Goal: Task Accomplishment & Management: Complete application form

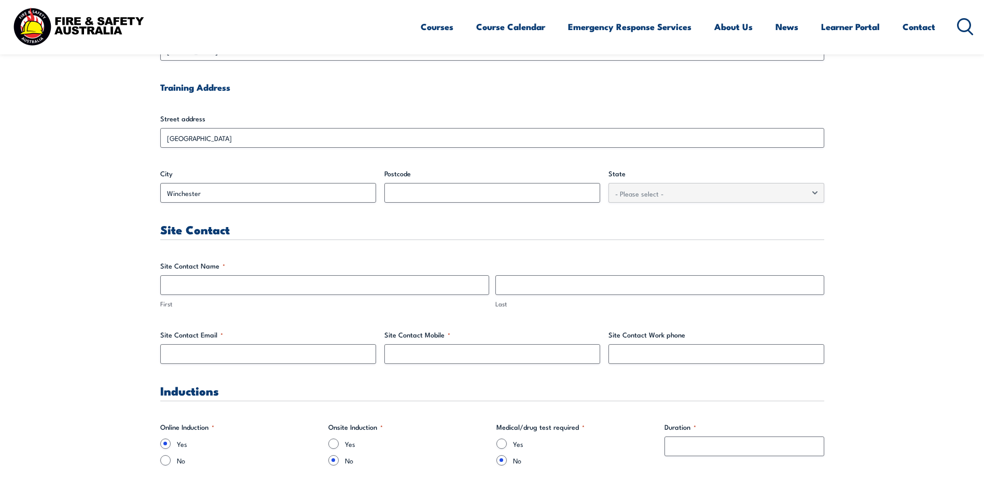
scroll to position [427, 0]
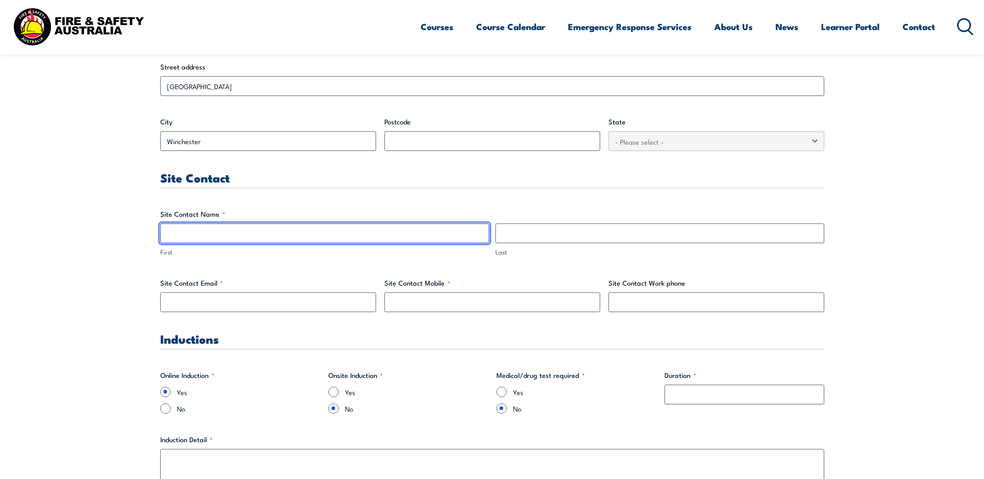
click at [207, 231] on input "First" at bounding box center [324, 234] width 329 height 20
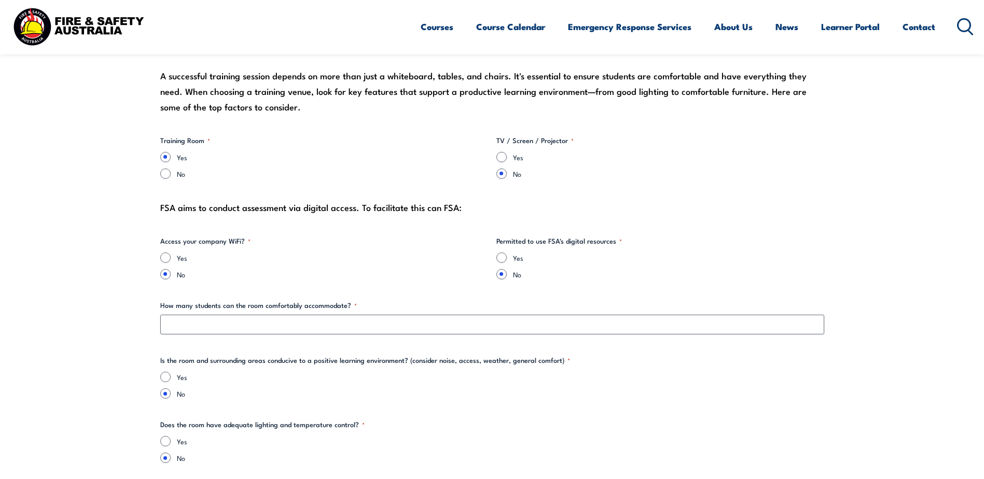
scroll to position [1206, 0]
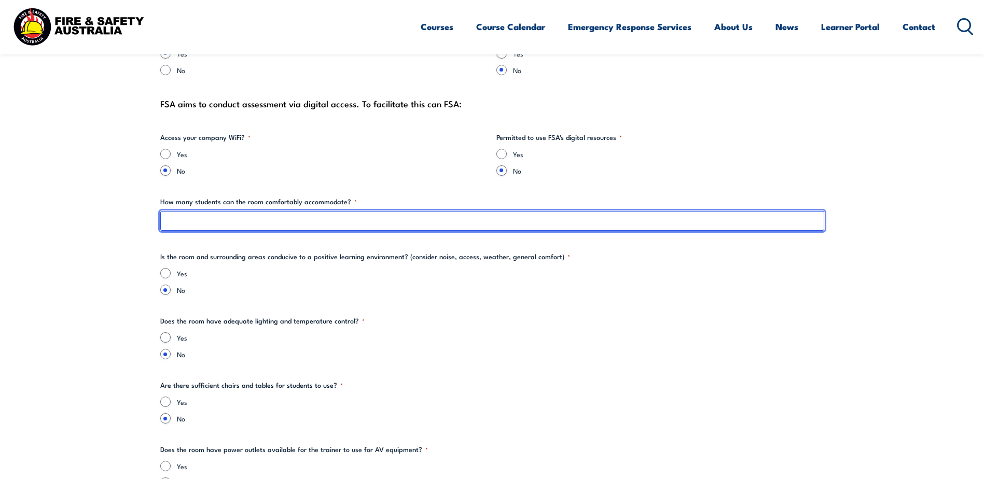
click at [243, 223] on input "How many students can the room comfortably accommodate? *" at bounding box center [492, 221] width 664 height 20
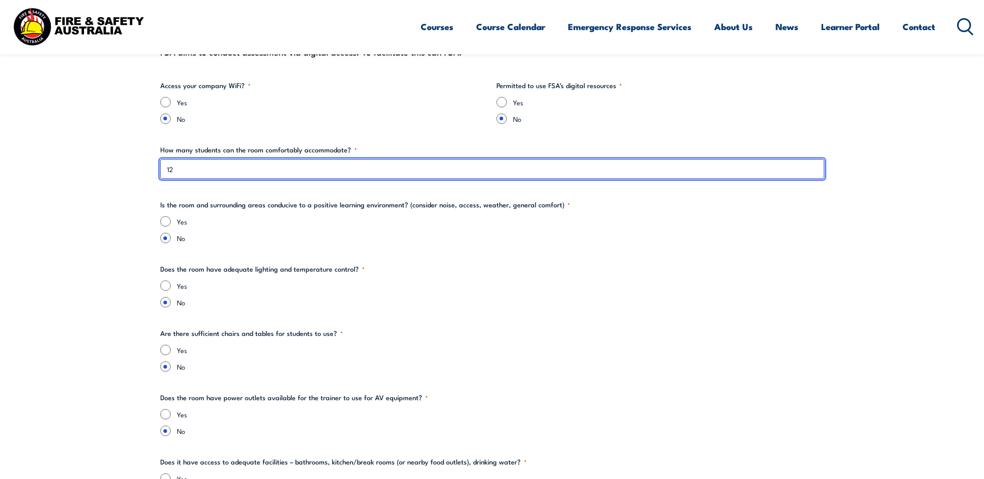
type input "1"
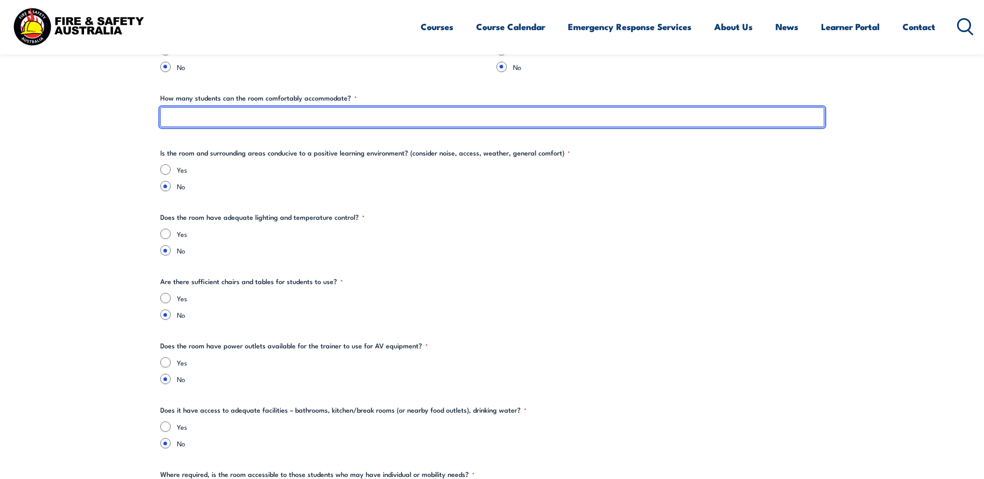
scroll to position [1361, 0]
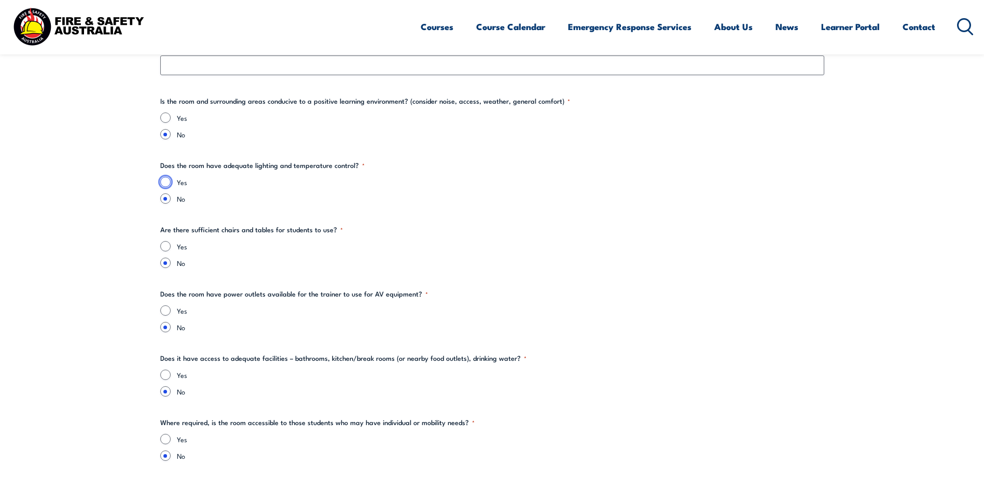
click at [164, 180] on input "Yes" at bounding box center [165, 182] width 10 height 10
radio input "true"
click at [165, 117] on input "Yes" at bounding box center [165, 118] width 10 height 10
radio input "true"
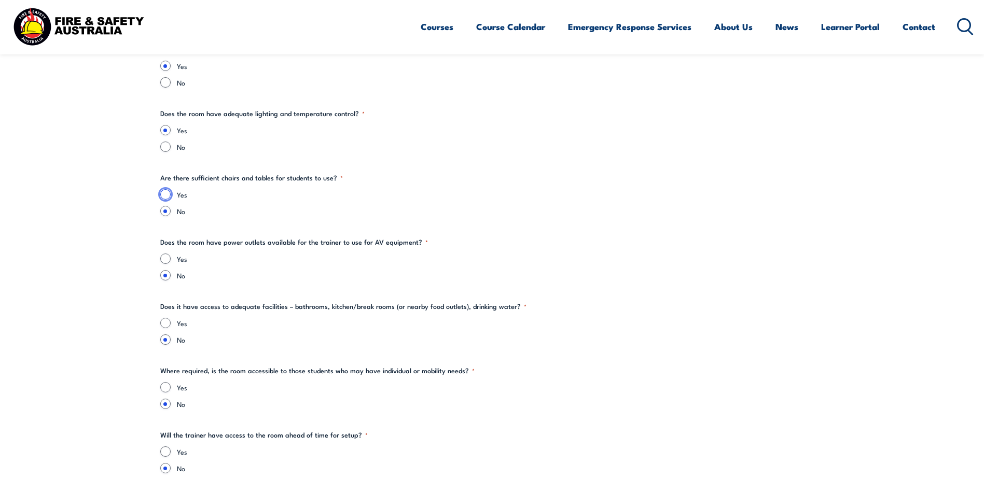
click at [163, 194] on input "Yes" at bounding box center [165, 194] width 10 height 10
radio input "true"
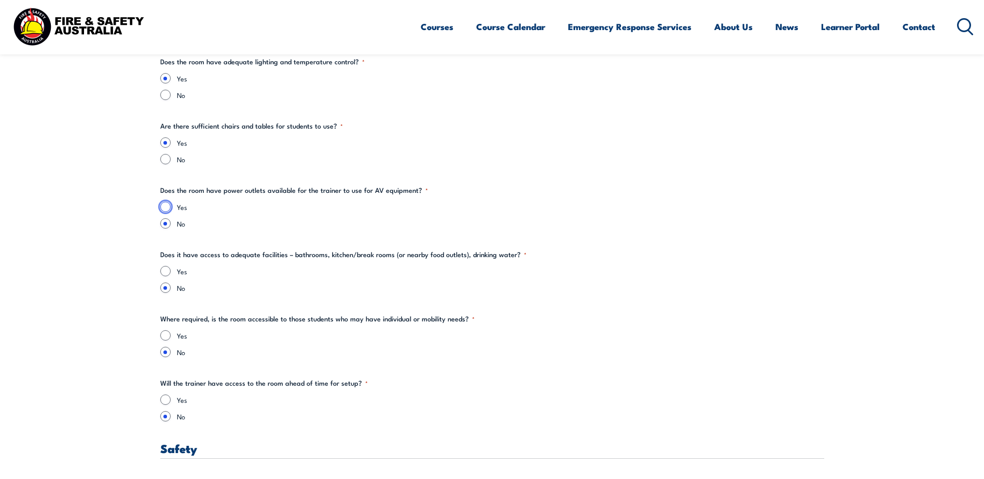
click at [167, 204] on input "Yes" at bounding box center [165, 207] width 10 height 10
radio input "true"
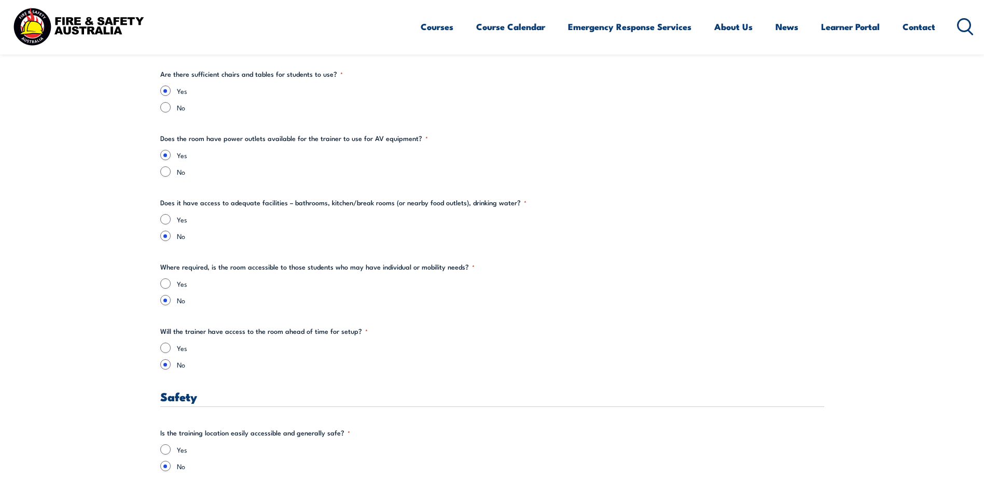
click at [169, 213] on fieldset "Does it have access to adequate facilities – bathrooms, kitchen/break rooms (or…" at bounding box center [492, 220] width 664 height 44
click at [159, 217] on section "" * " indicates required fields Training details Client Details ([PERSON_NAME])…" at bounding box center [492, 416] width 984 height 3272
click at [163, 218] on input "Yes" at bounding box center [165, 219] width 10 height 10
radio input "true"
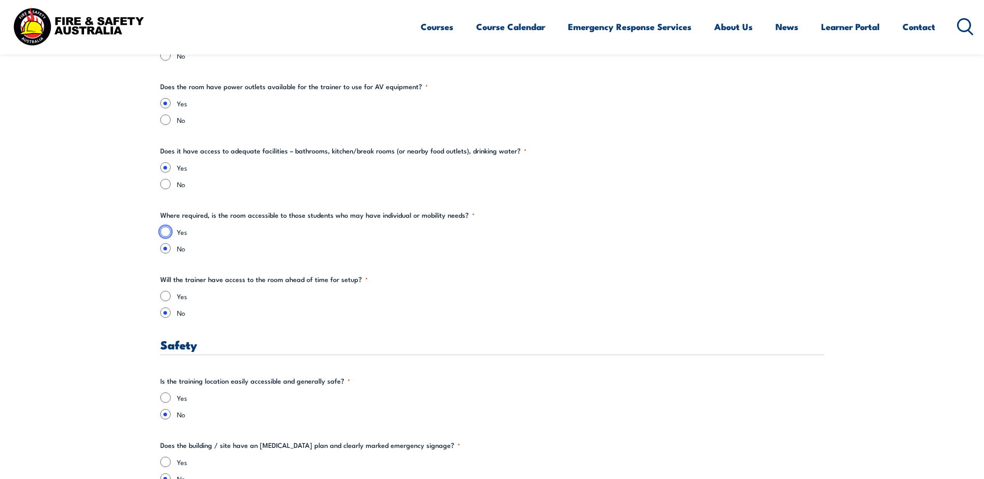
click at [169, 230] on input "Yes" at bounding box center [165, 232] width 10 height 10
radio input "true"
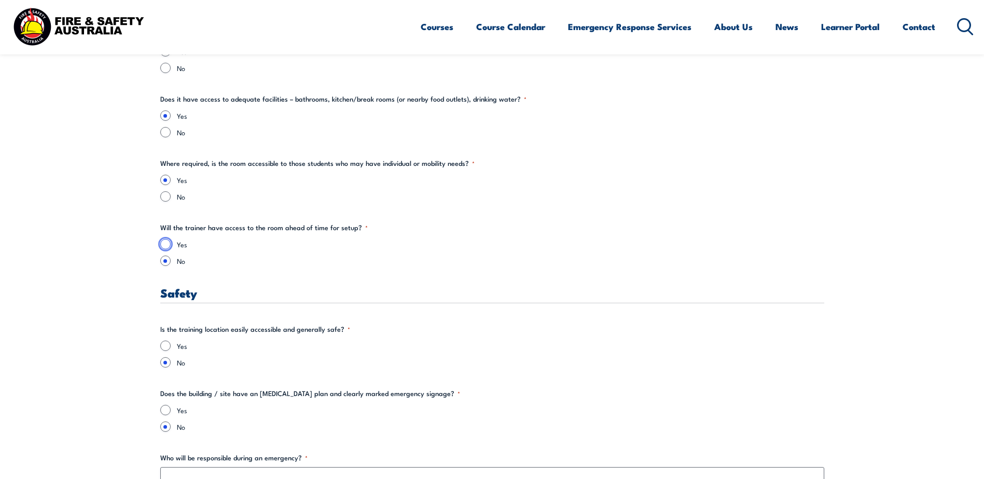
click at [164, 243] on input "Yes" at bounding box center [165, 244] width 10 height 10
radio input "true"
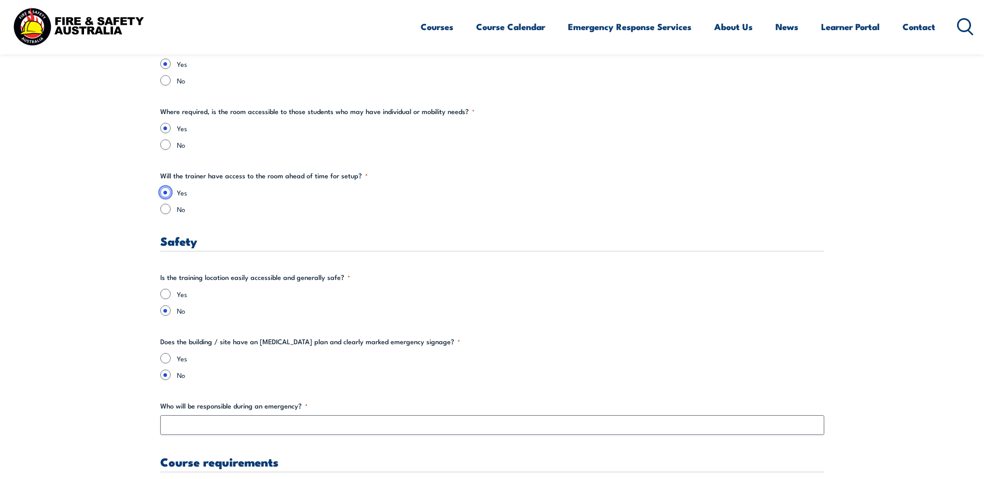
scroll to position [1724, 0]
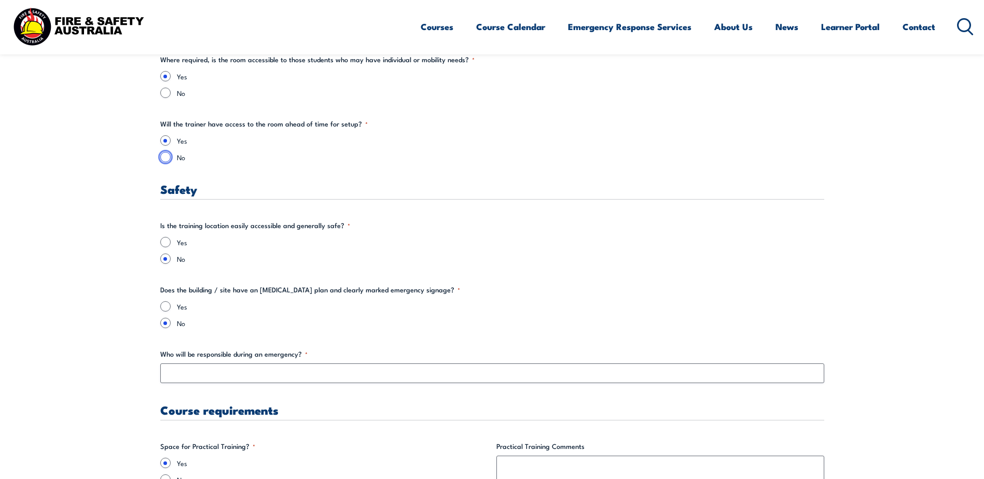
click at [164, 157] on input "No" at bounding box center [165, 157] width 10 height 10
radio input "true"
click at [166, 141] on input "Yes" at bounding box center [165, 140] width 10 height 10
radio input "true"
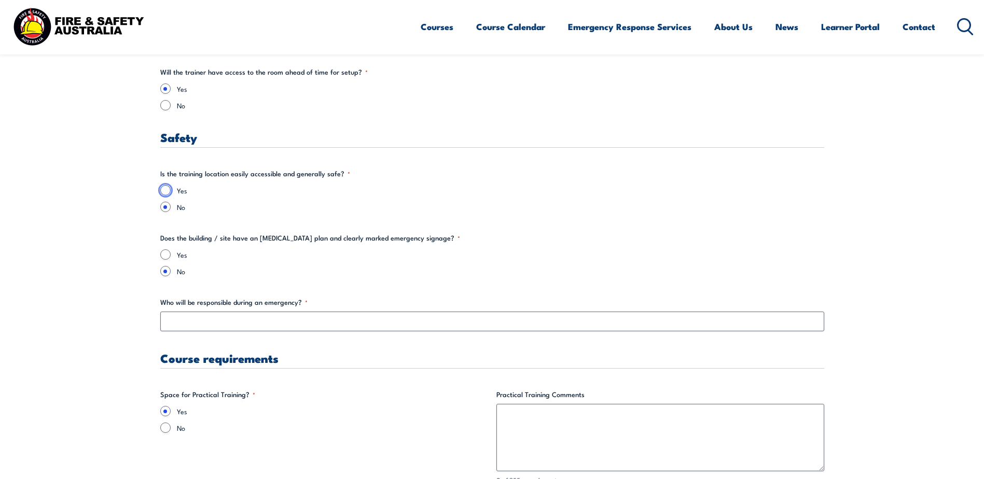
click at [163, 189] on input "Yes" at bounding box center [165, 190] width 10 height 10
radio input "true"
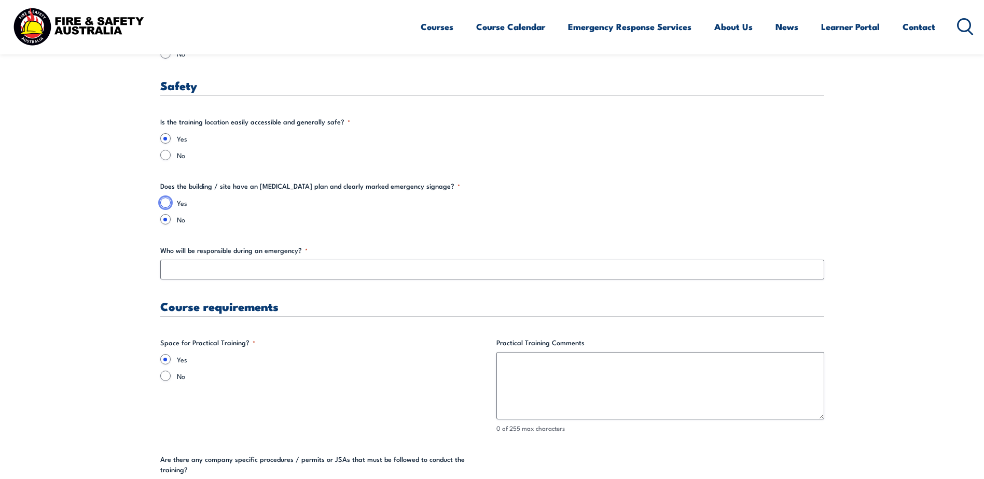
click at [163, 203] on input "Yes" at bounding box center [165, 203] width 10 height 10
radio input "true"
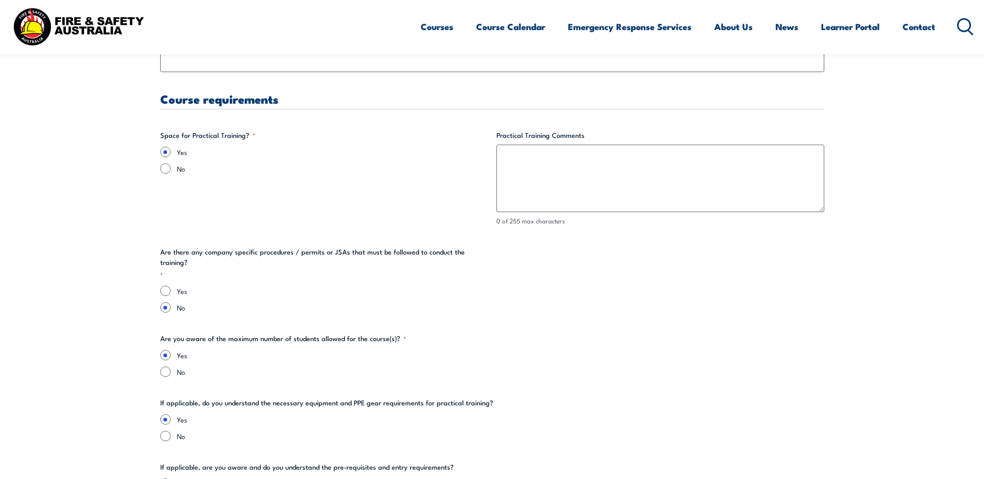
scroll to position [2140, 0]
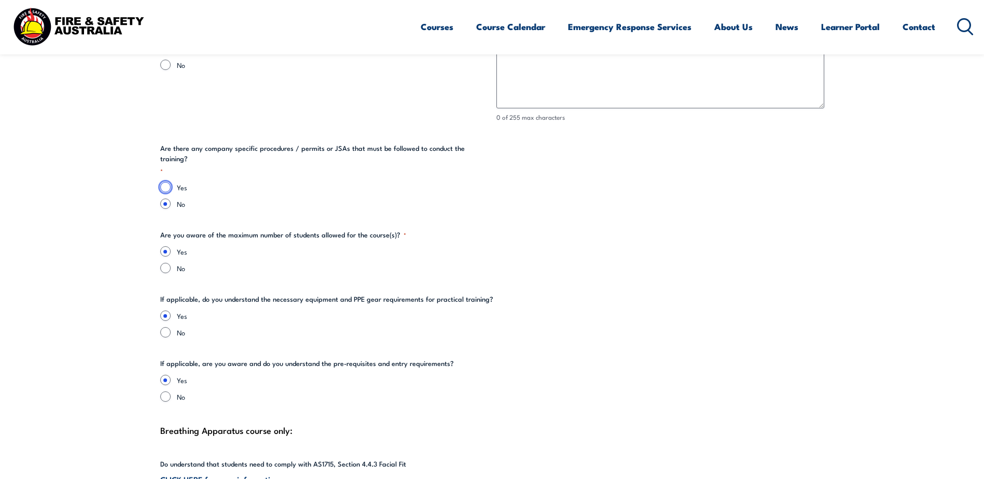
click at [164, 182] on input "Yes" at bounding box center [165, 187] width 10 height 10
radio input "true"
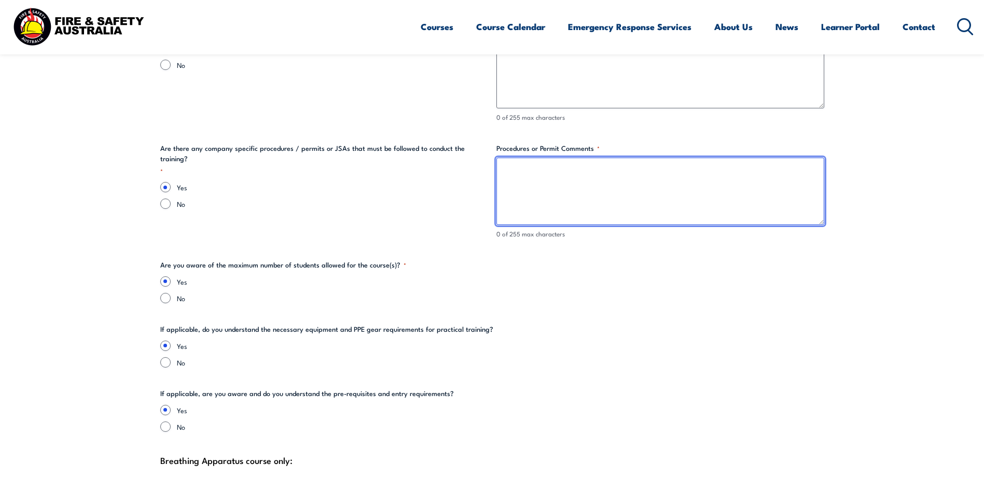
click at [550, 169] on textarea "Procedures or Permit Comments *" at bounding box center [660, 191] width 328 height 67
type textarea "T"
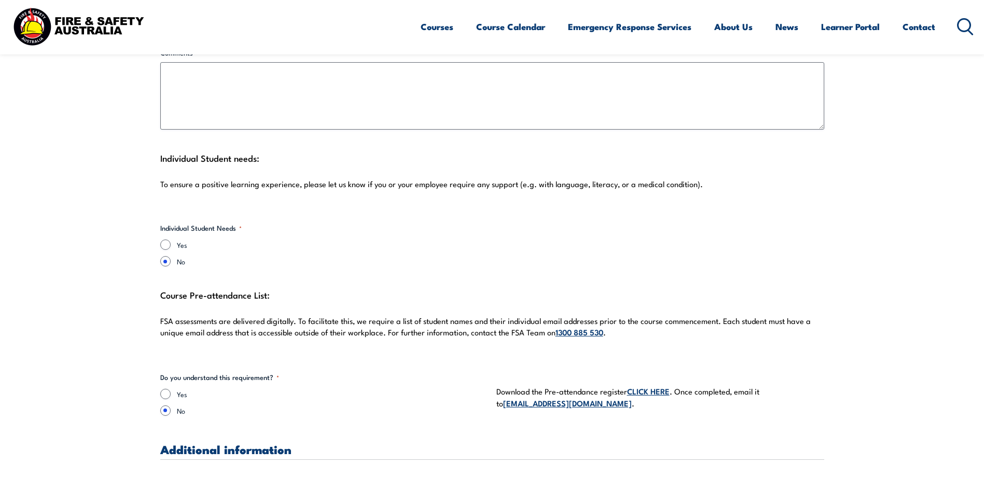
scroll to position [2866, 0]
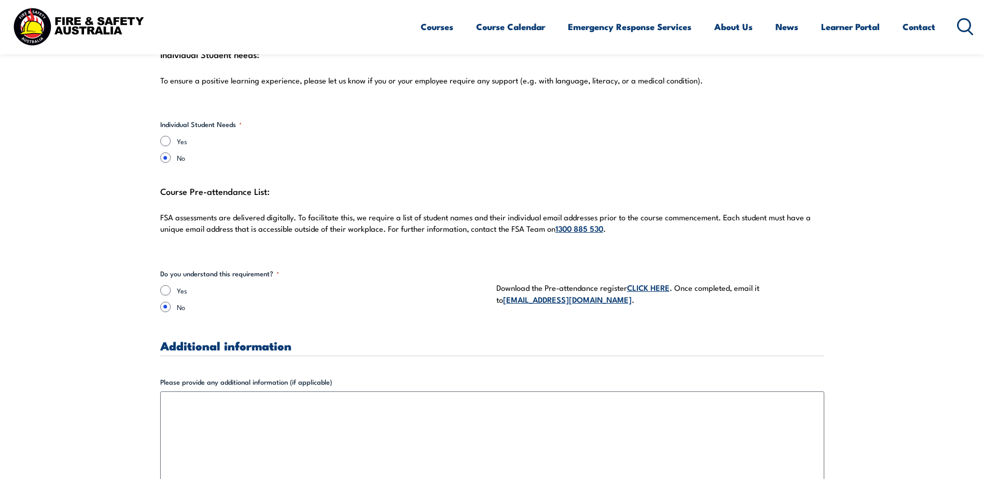
type textarea "Rescue team have been provided with them for review and sign-off before commenc…"
click at [162, 288] on input "Yes" at bounding box center [165, 290] width 10 height 10
radio input "true"
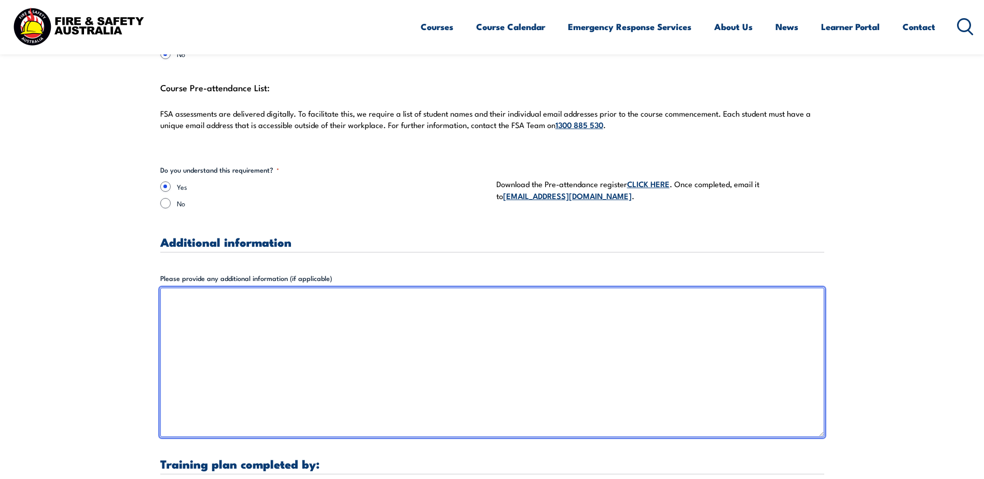
click at [249, 306] on textarea "Please provide any additional information (if applicable)" at bounding box center [492, 362] width 664 height 149
click at [314, 300] on textarea "Competition scenario training and preparation. [DATE] - cover off scenario base…" at bounding box center [492, 362] width 664 height 149
click at [380, 321] on textarea "Competition scenario training and preparation. [DATE] - cover off scenario-base…" at bounding box center [492, 362] width 664 height 149
click at [324, 303] on textarea "Competition scenario training and preparation. [DATE] - cover off scenario-base…" at bounding box center [492, 362] width 664 height 149
click at [536, 326] on textarea "Competition scenario training and preparation. [DATE] - cover off scenario-base…" at bounding box center [492, 362] width 664 height 149
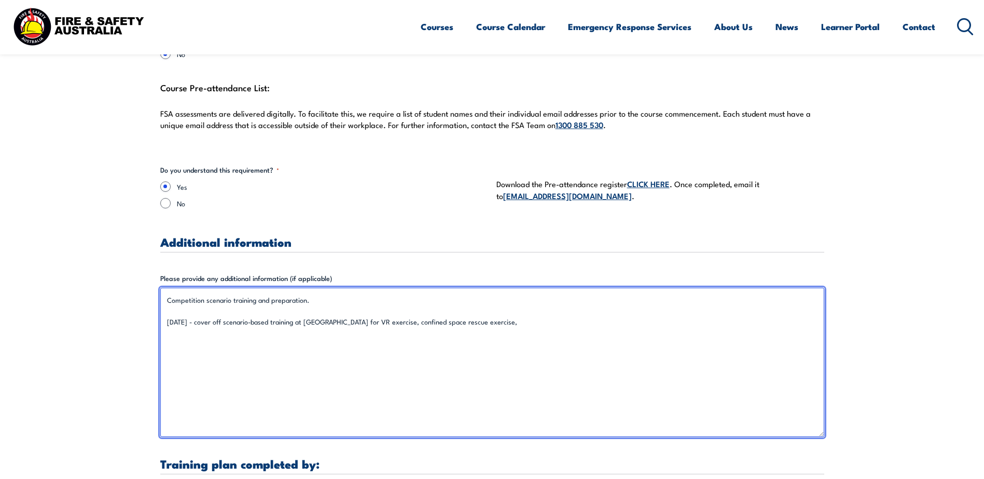
click at [411, 321] on textarea "Competition scenario training and preparation. [DATE] - cover off scenario-base…" at bounding box center [492, 362] width 664 height 149
click at [486, 321] on textarea "Competition scenario training and preparation. [DATE] - cover off scenario-base…" at bounding box center [492, 362] width 664 height 149
click at [574, 323] on textarea "Competition scenario training and preparation. [DATE] - cover off scenario-base…" at bounding box center [492, 362] width 664 height 149
click at [360, 341] on textarea "Competition scenario training and preparation. [DATE] - cover off scenario-base…" at bounding box center [492, 362] width 664 height 149
click at [357, 369] on textarea "Competition scenario training and preparation. [DATE] - cover off scenario-base…" at bounding box center [492, 362] width 664 height 149
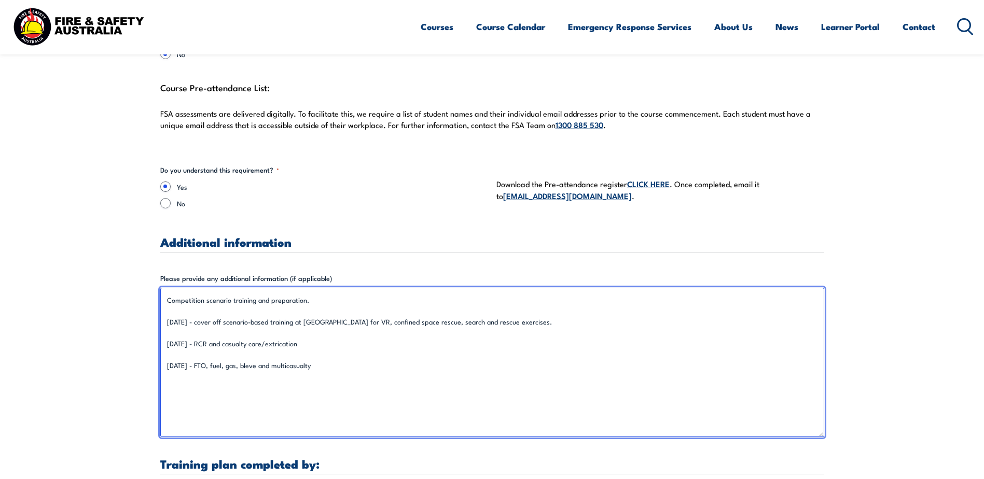
click at [251, 362] on textarea "Competition scenario training and preparation. [DATE] - cover off scenario-base…" at bounding box center [492, 362] width 664 height 149
click at [364, 362] on textarea "Competition scenario training and preparation. [DATE] - cover off scenario-base…" at bounding box center [492, 362] width 664 height 149
click at [406, 374] on textarea "Competition scenario training and preparation. [DATE] - cover off scenario-base…" at bounding box center [492, 362] width 664 height 149
click at [350, 343] on textarea "Competition scenario training and preparation. [DATE] - cover off scenario-base…" at bounding box center [492, 362] width 664 height 149
drag, startPoint x: 360, startPoint y: 364, endPoint x: 294, endPoint y: 369, distance: 66.6
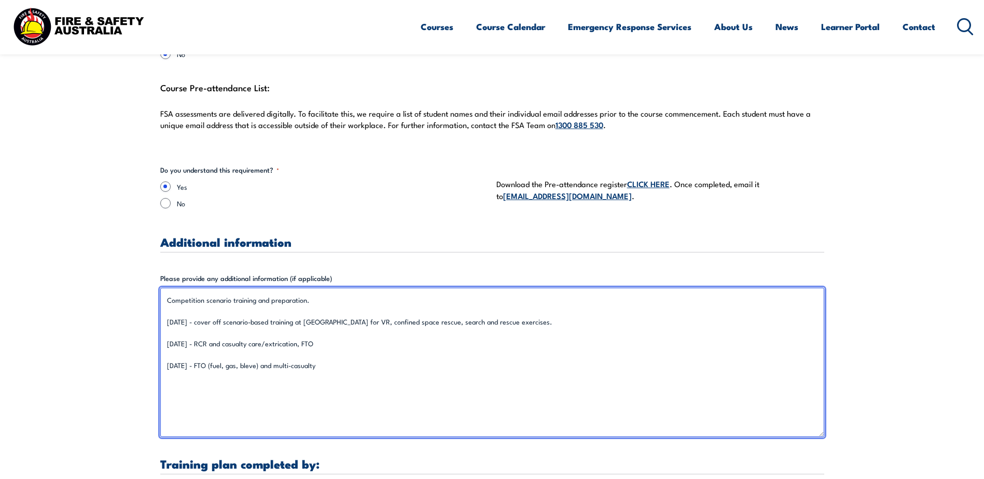
click at [294, 369] on textarea "Competition scenario training and preparation. [DATE] - cover off scenario-base…" at bounding box center [492, 362] width 664 height 149
drag, startPoint x: 299, startPoint y: 365, endPoint x: 236, endPoint y: 368, distance: 63.4
click at [236, 368] on textarea "Competition scenario training and preparation. [DATE] - cover off scenario-base…" at bounding box center [492, 362] width 664 height 149
click at [367, 346] on textarea "Competition scenario training and preparation. [DATE] - cover off scenario-base…" at bounding box center [492, 362] width 664 height 149
paste textarea "FTO (fuel, gas, bleve)"
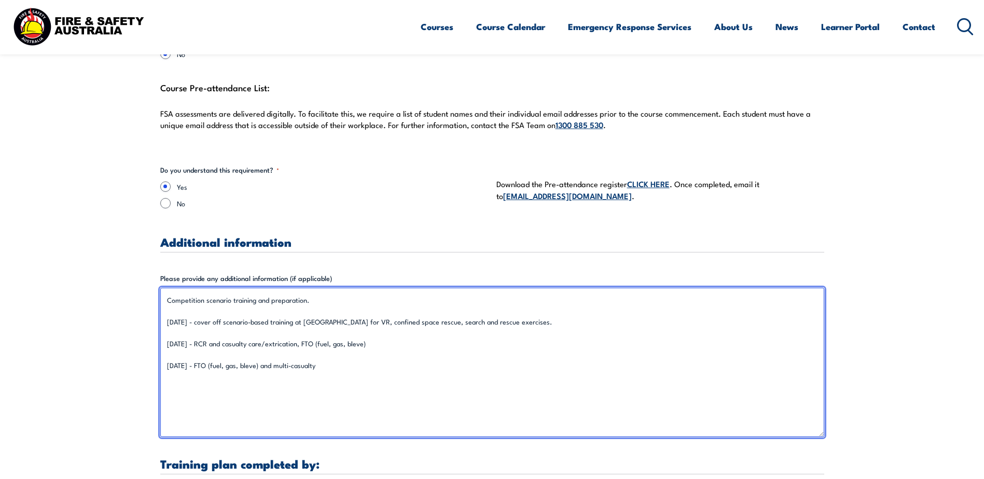
click at [369, 369] on textarea "Competition scenario training and preparation. [DATE] - cover off scenario-base…" at bounding box center [492, 362] width 664 height 149
drag, startPoint x: 362, startPoint y: 368, endPoint x: 236, endPoint y: 365, distance: 125.6
click at [236, 365] on textarea "Competition scenario training and preparation. [DATE] - cover off scenario-base…" at bounding box center [492, 362] width 664 height 149
click at [292, 364] on textarea "Competition scenario training and preparation. [DATE] - cover off scenario-base…" at bounding box center [492, 362] width 664 height 149
click at [416, 366] on textarea "Competition scenario training and preparation. [DATE] - cover off scenario-base…" at bounding box center [492, 362] width 664 height 149
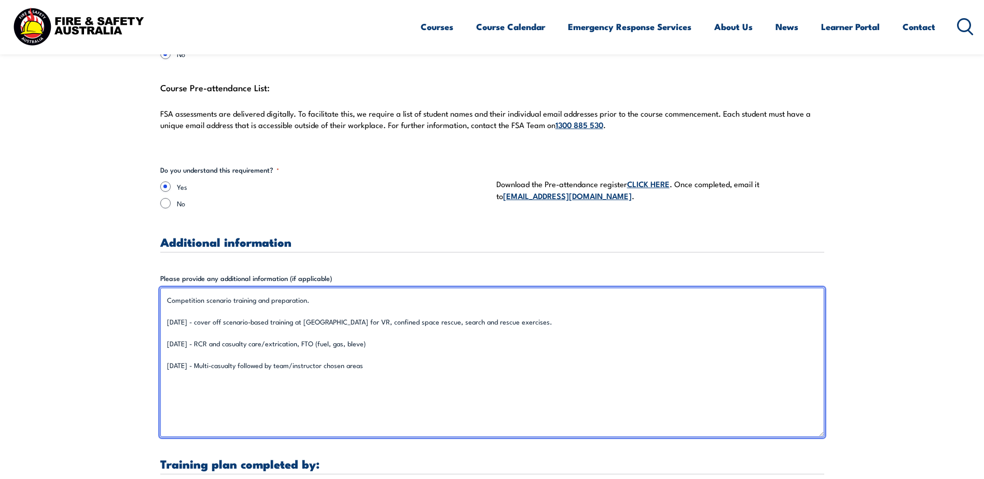
click at [408, 367] on textarea "Competition scenario training and preparation. [DATE] - cover off scenario-base…" at bounding box center [492, 362] width 664 height 149
click at [393, 395] on textarea "Competition scenario training and preparation. [DATE] - cover off scenario-base…" at bounding box center [492, 362] width 664 height 149
click at [412, 370] on textarea "Competition scenario training and preparation. [DATE] - cover off scenario-base…" at bounding box center [492, 362] width 664 height 149
click at [794, 328] on textarea "Competition scenario training and preparation. [DATE] - cover off scenario-base…" at bounding box center [492, 362] width 664 height 149
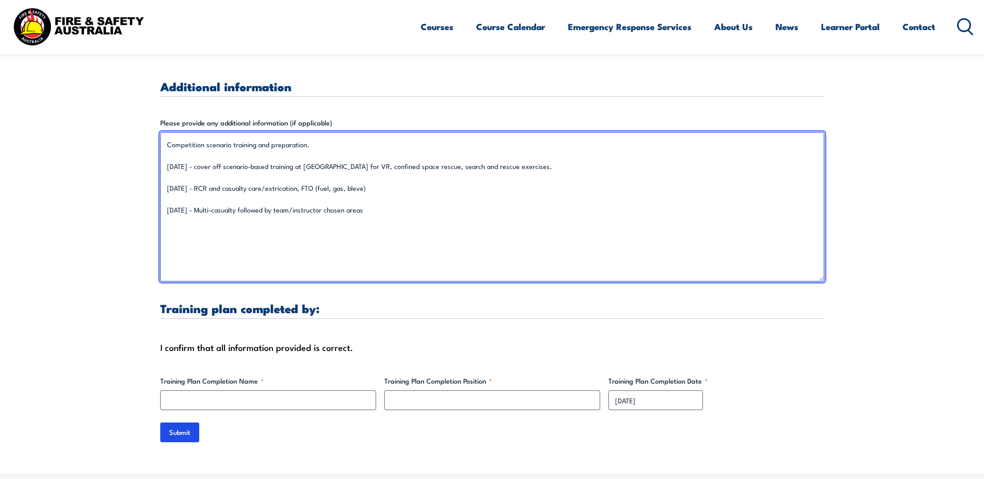
type textarea "Competition scenario training and preparation. [DATE] - cover off scenario-base…"
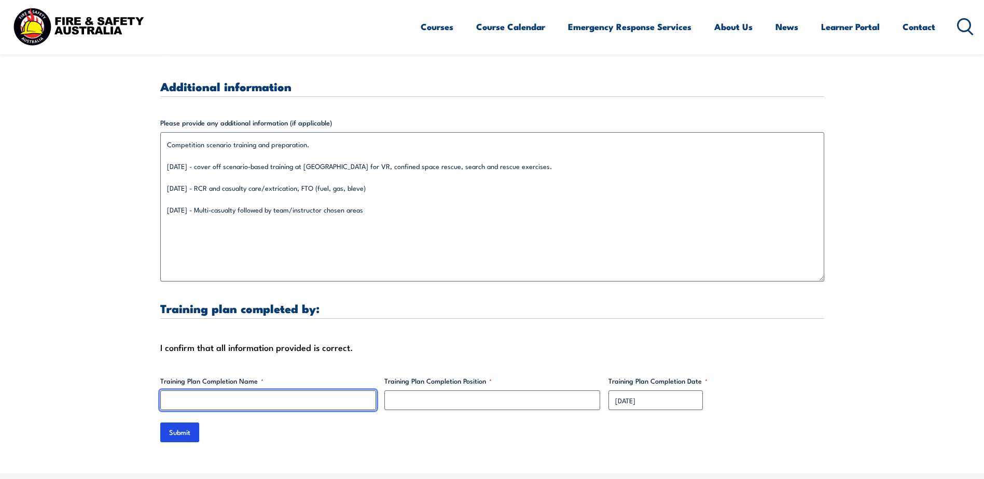
click at [251, 398] on input "Training Plan Completion Name *" at bounding box center [268, 401] width 216 height 20
type input "[PERSON_NAME]"
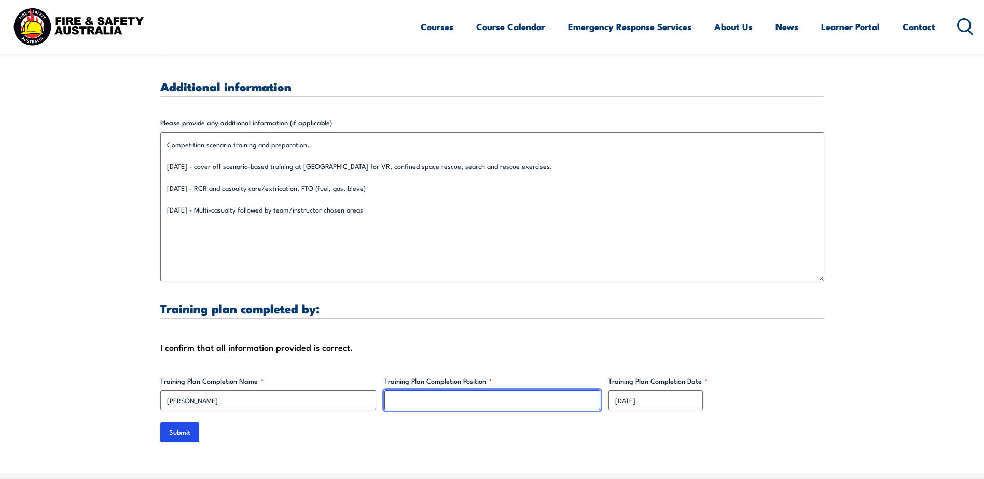
click at [438, 396] on input "Training Plan Completion Position *" at bounding box center [492, 401] width 216 height 20
drag, startPoint x: 434, startPoint y: 403, endPoint x: 397, endPoint y: 353, distance: 61.2
click at [385, 396] on input "SEM lead" at bounding box center [492, 401] width 216 height 20
click at [504, 406] on input "ERT Co-Ordinator" at bounding box center [492, 401] width 216 height 20
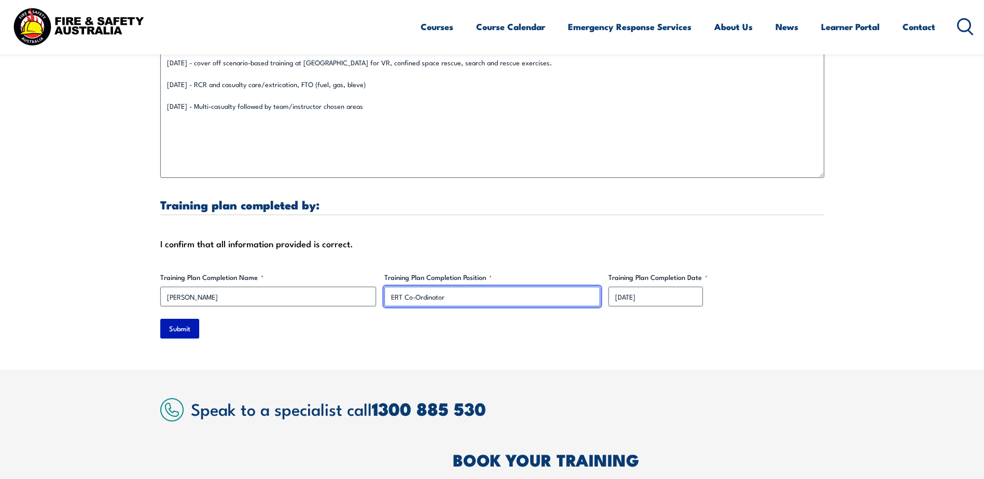
type input "ERT Co-Ordinator"
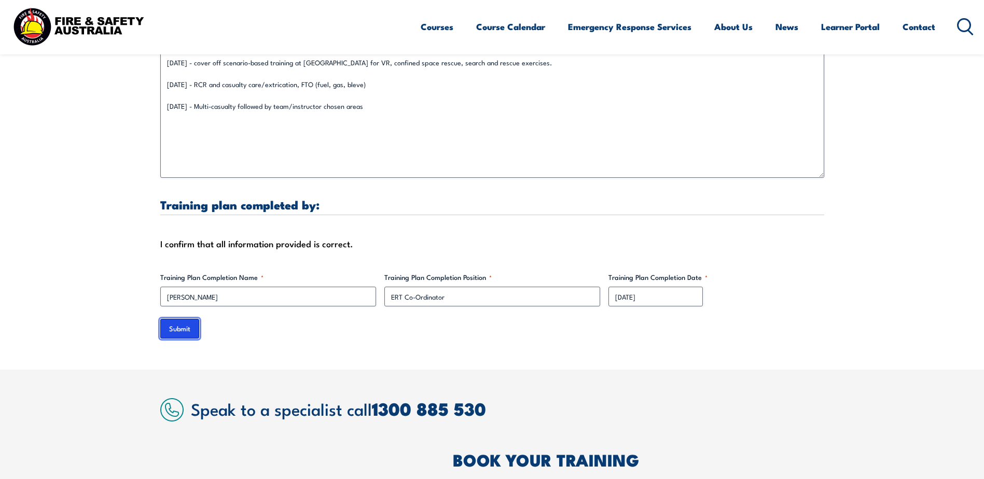
click at [183, 329] on input "Submit" at bounding box center [179, 329] width 39 height 20
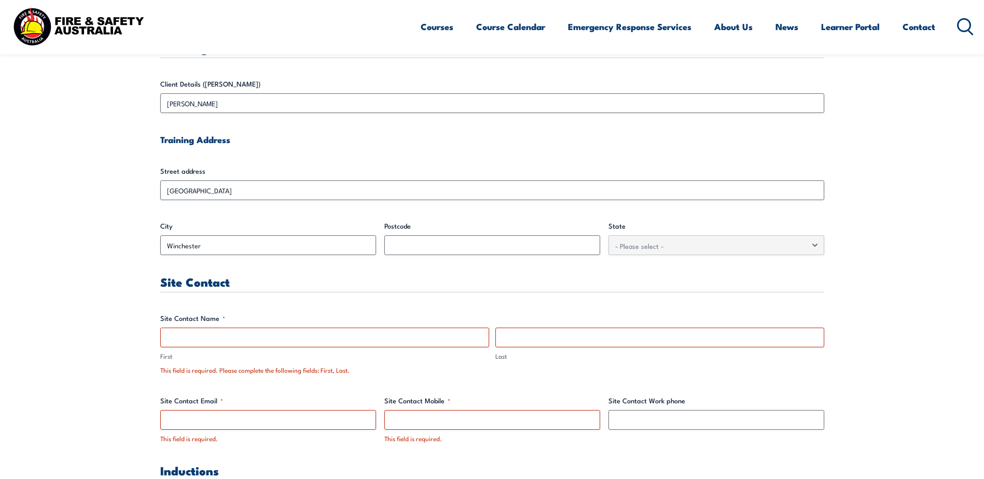
scroll to position [415, 0]
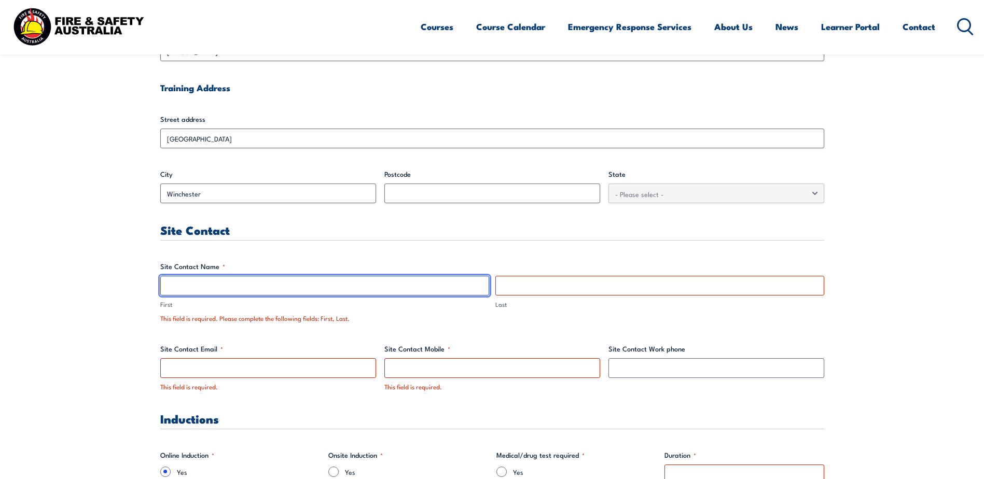
click at [198, 294] on input "First" at bounding box center [324, 286] width 329 height 20
type input "V"
drag, startPoint x: 171, startPoint y: 289, endPoint x: 225, endPoint y: 183, distance: 119.0
click at [161, 289] on input "[PERSON_NAME]" at bounding box center [324, 286] width 329 height 20
type input "[PERSON_NAME]"
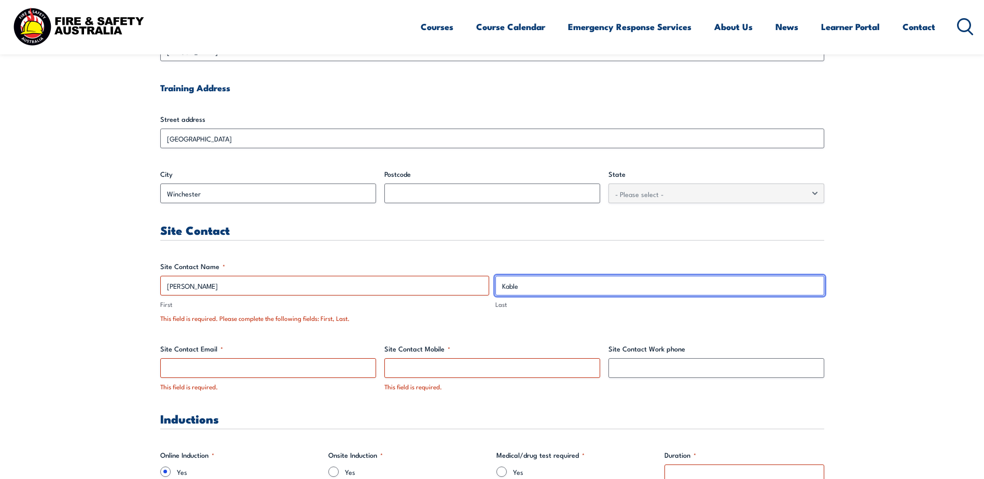
type input "Kable"
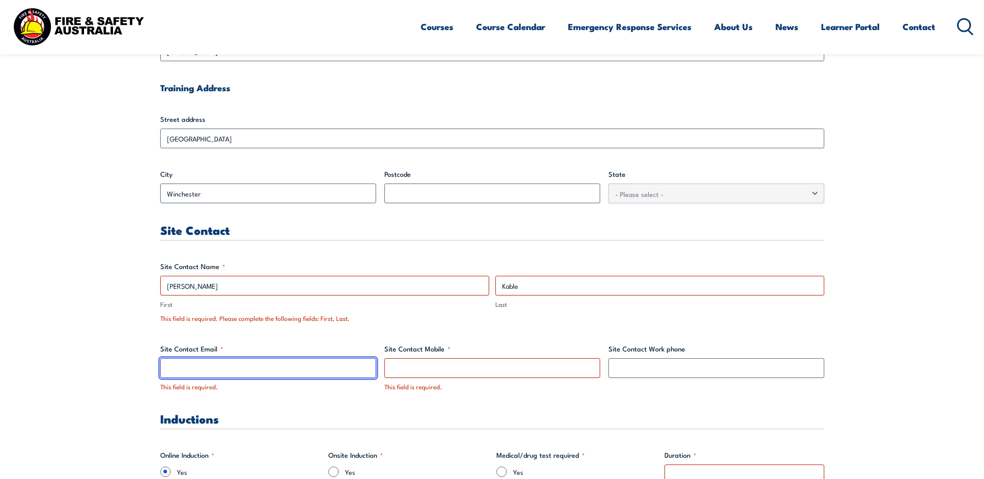
click at [198, 366] on input "Site Contact Email *" at bounding box center [268, 368] width 216 height 20
type input "[PERSON_NAME][EMAIL_ADDRESS][PERSON_NAME][DOMAIN_NAME]"
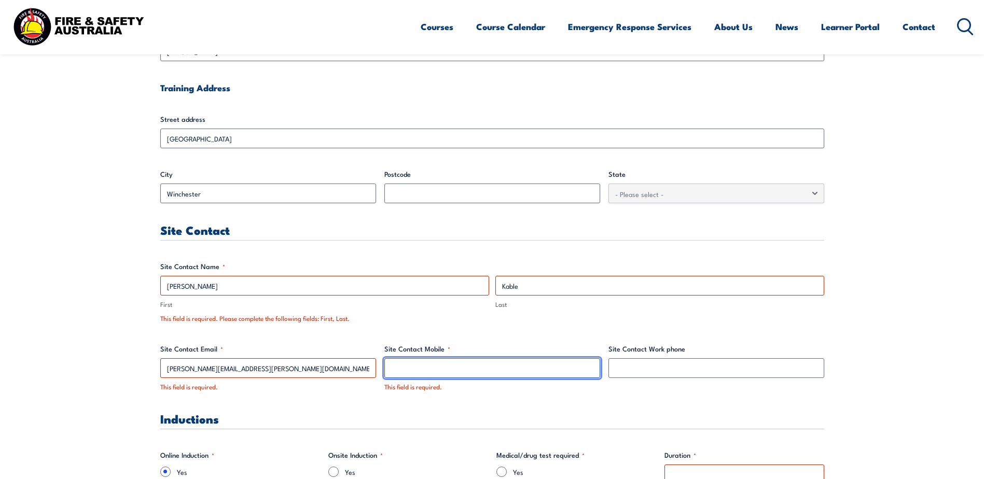
click at [457, 374] on input "Site Contact Mobile *" at bounding box center [492, 368] width 216 height 20
type input "0438659871"
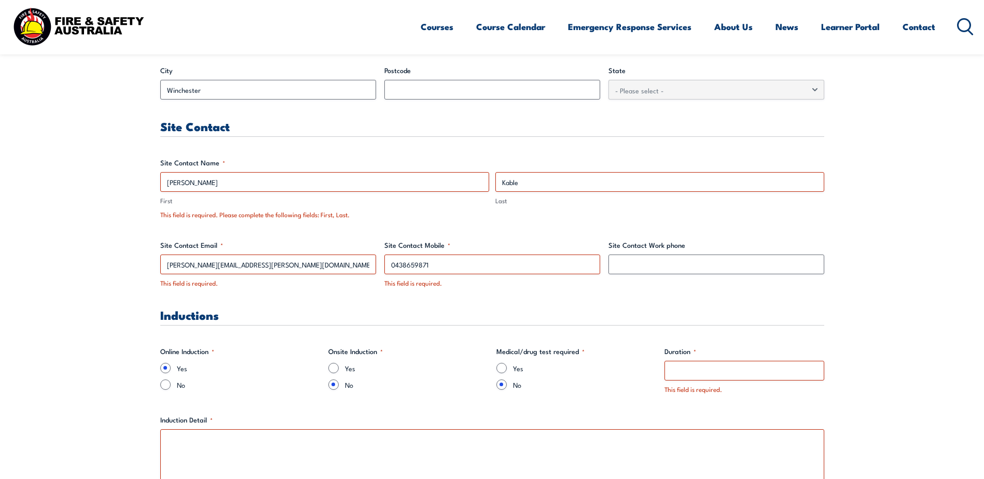
scroll to position [726, 0]
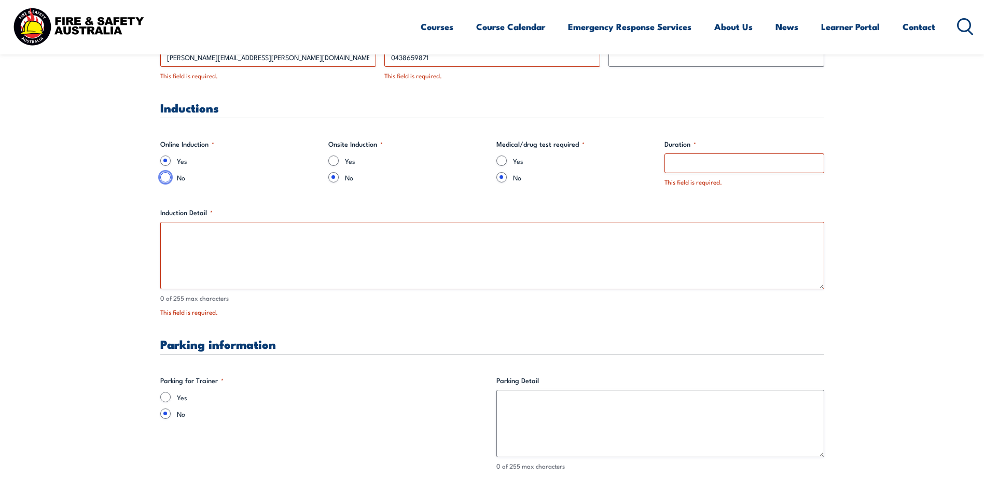
click at [169, 178] on input "No" at bounding box center [165, 177] width 10 height 10
radio input "true"
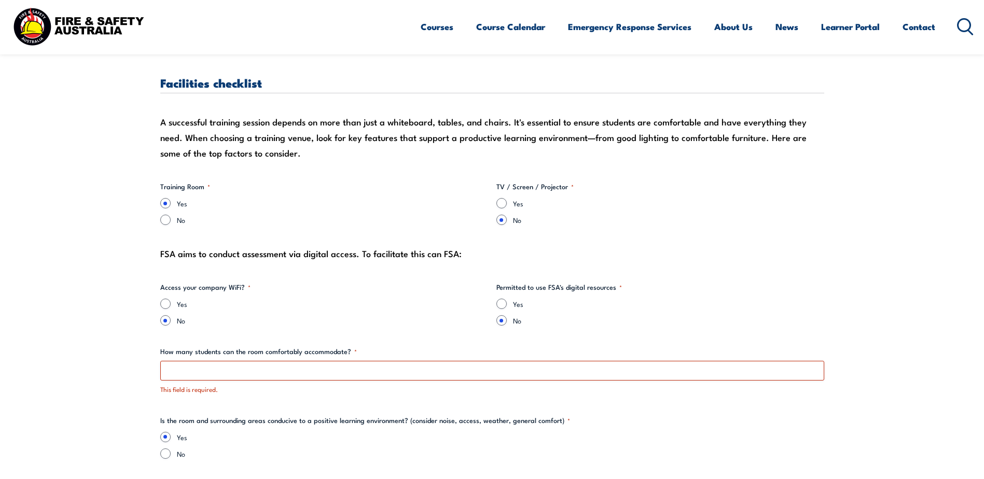
scroll to position [1193, 0]
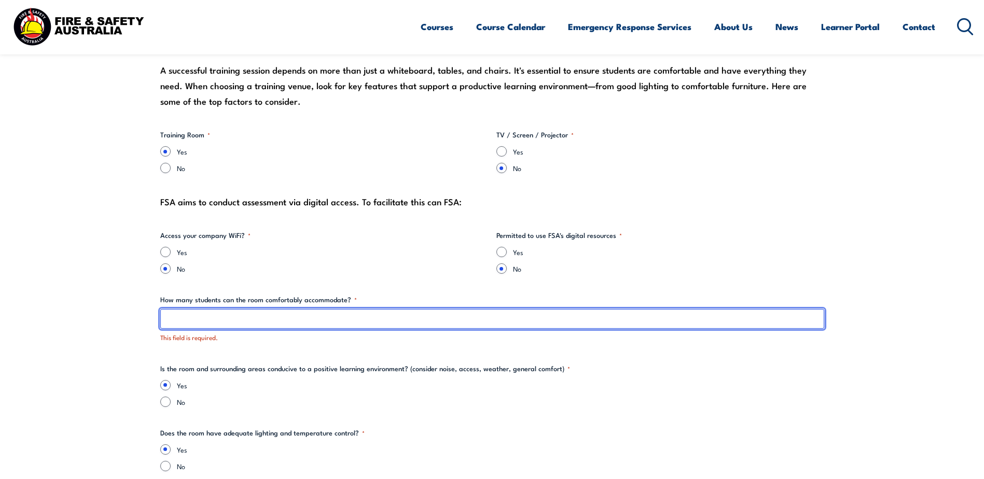
click at [260, 313] on input "How many students can the room comfortably accommodate? *" at bounding box center [492, 319] width 664 height 20
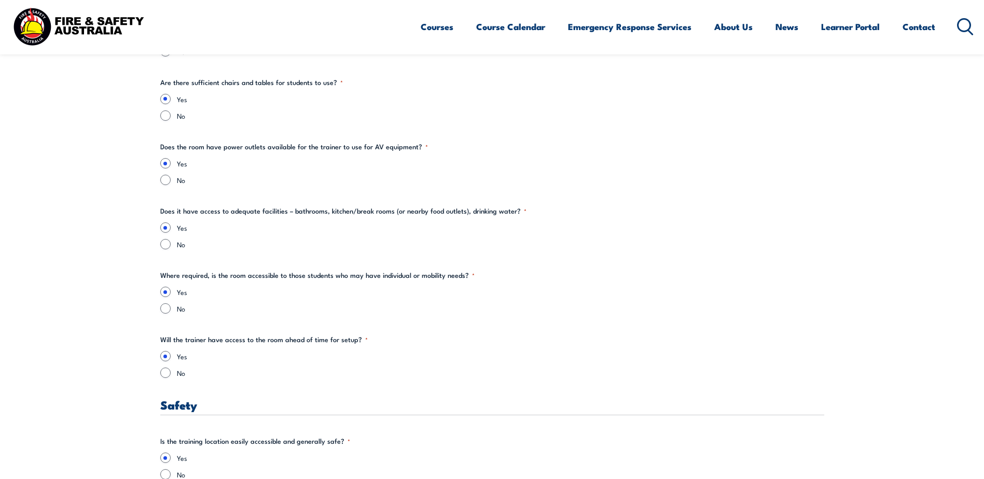
scroll to position [1868, 0]
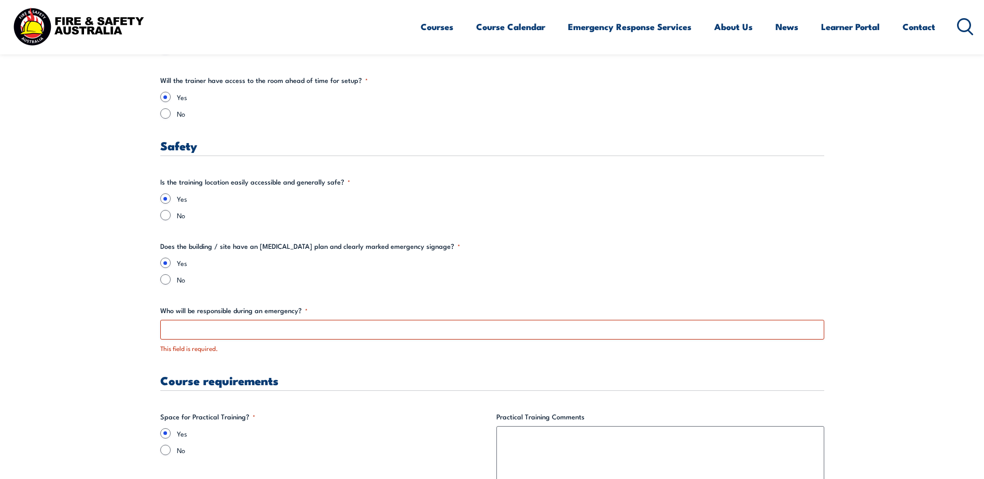
type input "12"
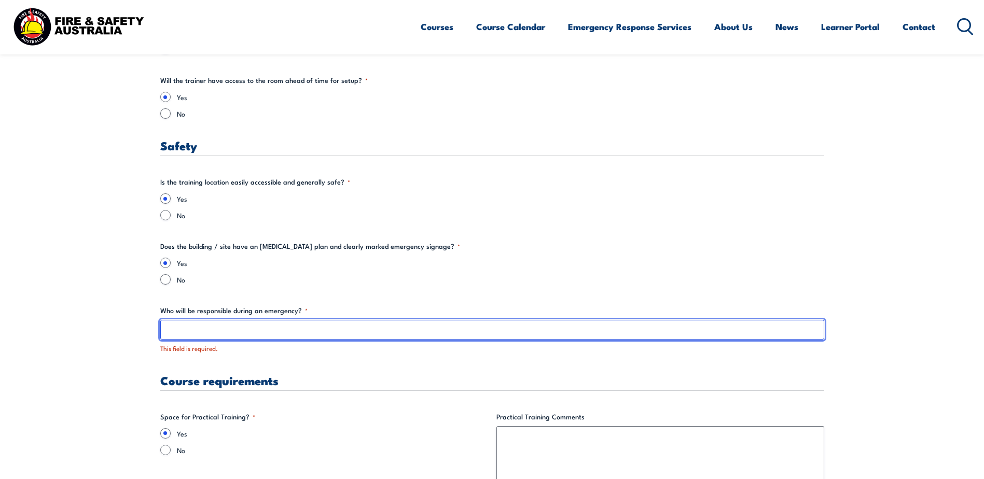
click at [233, 327] on input "Who will be responsible during an emergency? *" at bounding box center [492, 330] width 664 height 20
type input "T"
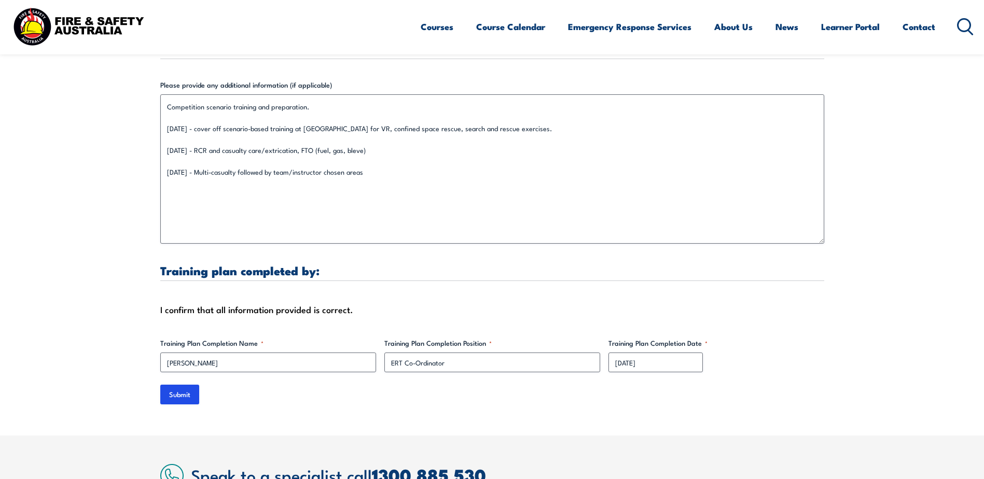
scroll to position [3248, 0]
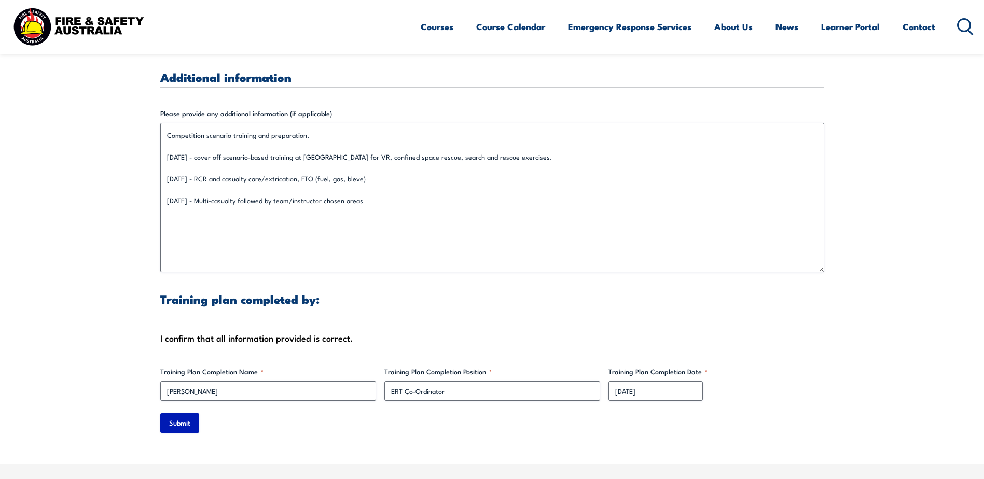
type input "FSA trainer in liaison with Rescue Captain"
click at [179, 421] on input "Submit" at bounding box center [179, 423] width 39 height 20
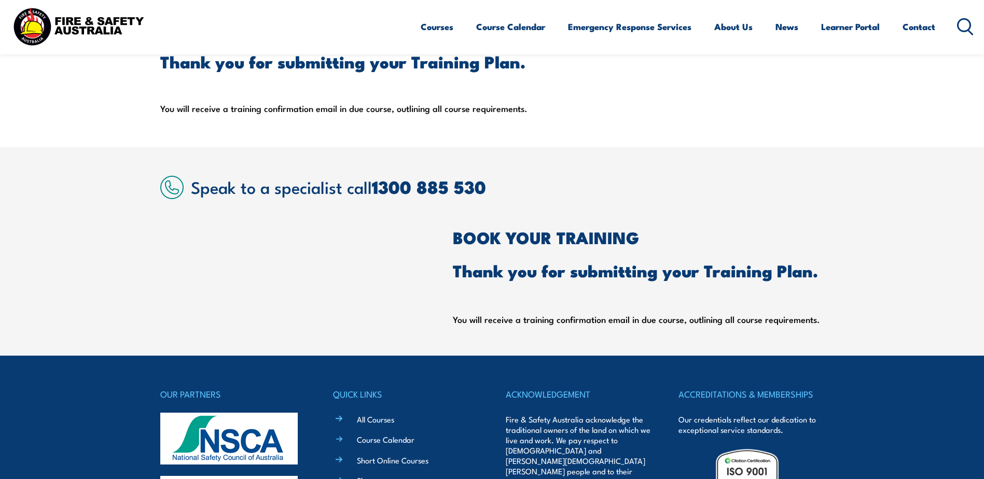
scroll to position [0, 0]
